Goal: Information Seeking & Learning: Learn about a topic

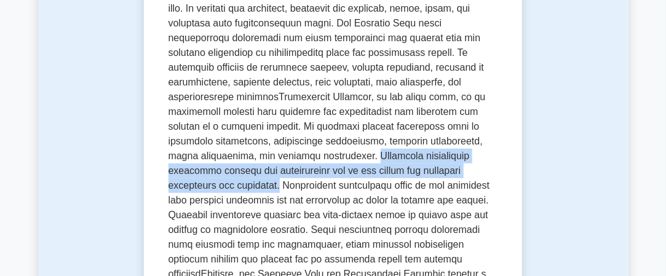
drag, startPoint x: 433, startPoint y: 143, endPoint x: 323, endPoint y: 171, distance: 112.9
click at [323, 171] on p at bounding box center [333, 178] width 330 height 502
copy p "Technical feasibility evaluates whether the organization has or can obtain the …"
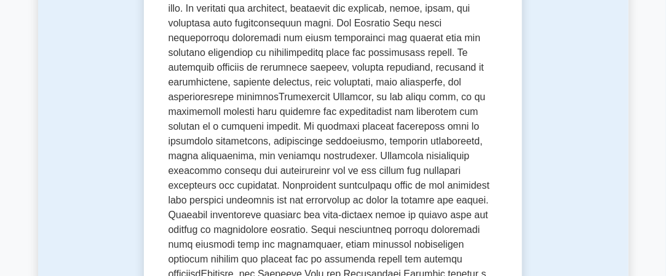
click at [301, 189] on p at bounding box center [333, 178] width 330 height 502
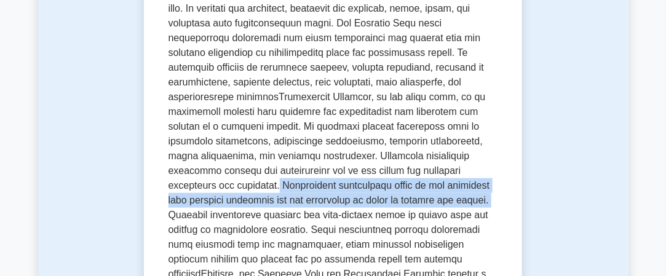
drag, startPoint x: 325, startPoint y: 169, endPoint x: 202, endPoint y: 199, distance: 125.9
click at [202, 199] on p at bounding box center [333, 178] width 330 height 502
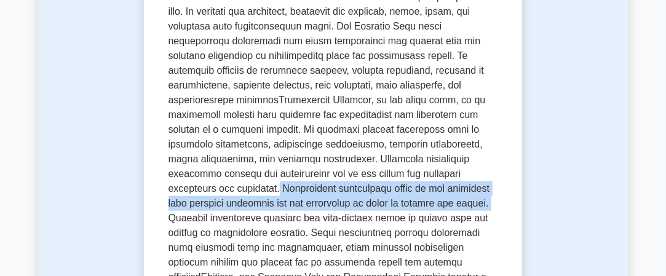
copy p "Operational feasibility looks at the alignment with existing processes and the …"
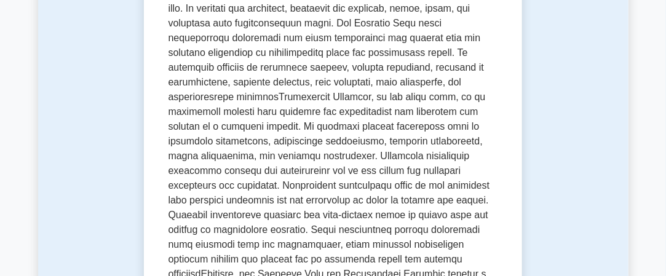
click at [274, 204] on p at bounding box center [333, 178] width 330 height 502
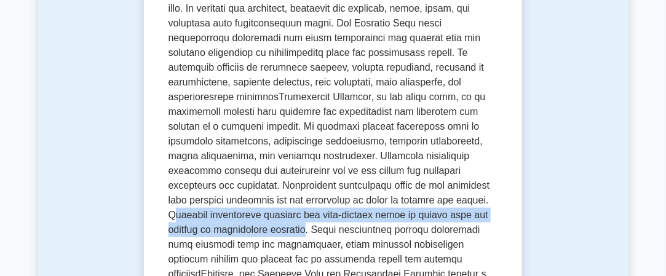
drag, startPoint x: 206, startPoint y: 202, endPoint x: 308, endPoint y: 218, distance: 103.3
click at [308, 218] on p at bounding box center [333, 178] width 330 height 502
click at [249, 212] on p at bounding box center [333, 178] width 330 height 502
drag, startPoint x: 204, startPoint y: 201, endPoint x: 310, endPoint y: 219, distance: 107.2
click at [310, 219] on p at bounding box center [333, 178] width 330 height 502
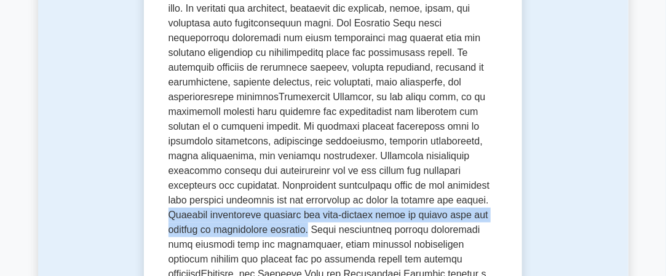
copy p "Economic feasibility analyzes the cost-benefit ratio to ensure that the project…"
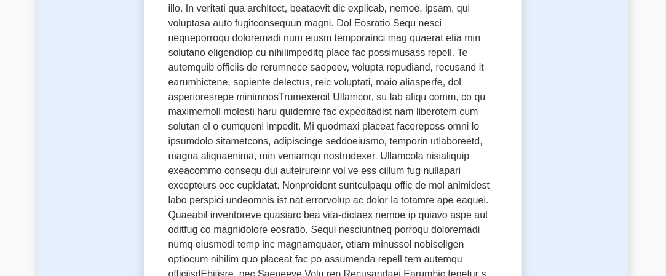
click at [362, 211] on p at bounding box center [333, 178] width 330 height 502
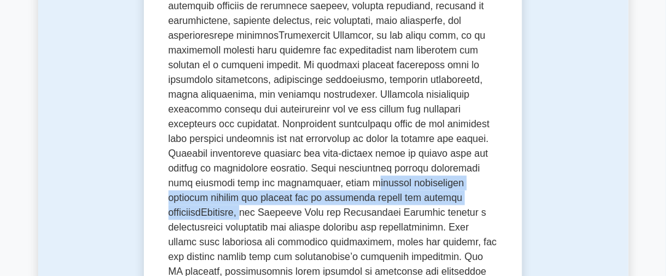
drag, startPoint x: 328, startPoint y: 168, endPoint x: 465, endPoint y: 188, distance: 139.2
click at [465, 188] on p at bounding box center [333, 117] width 330 height 502
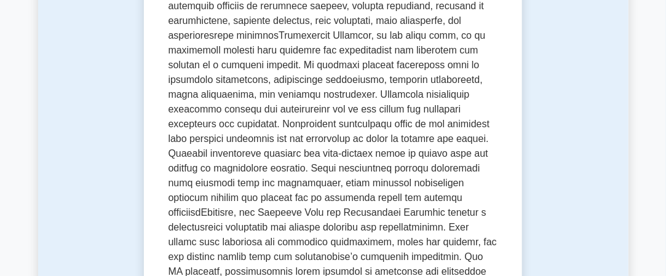
click at [326, 168] on p at bounding box center [333, 117] width 330 height 502
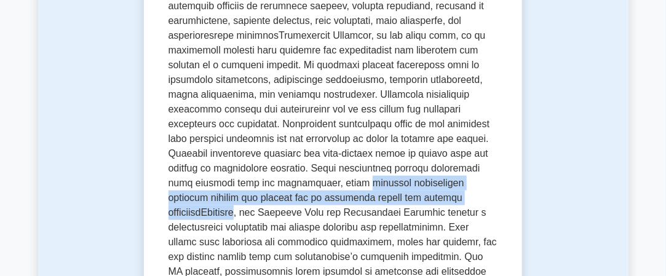
drag, startPoint x: 326, startPoint y: 168, endPoint x: 462, endPoint y: 188, distance: 138.0
click at [462, 188] on p at bounding box center [333, 117] width 330 height 502
copy p "schedule feasibility assesses whether the project can be completed within the d…"
